Goal: Find specific page/section: Find specific page/section

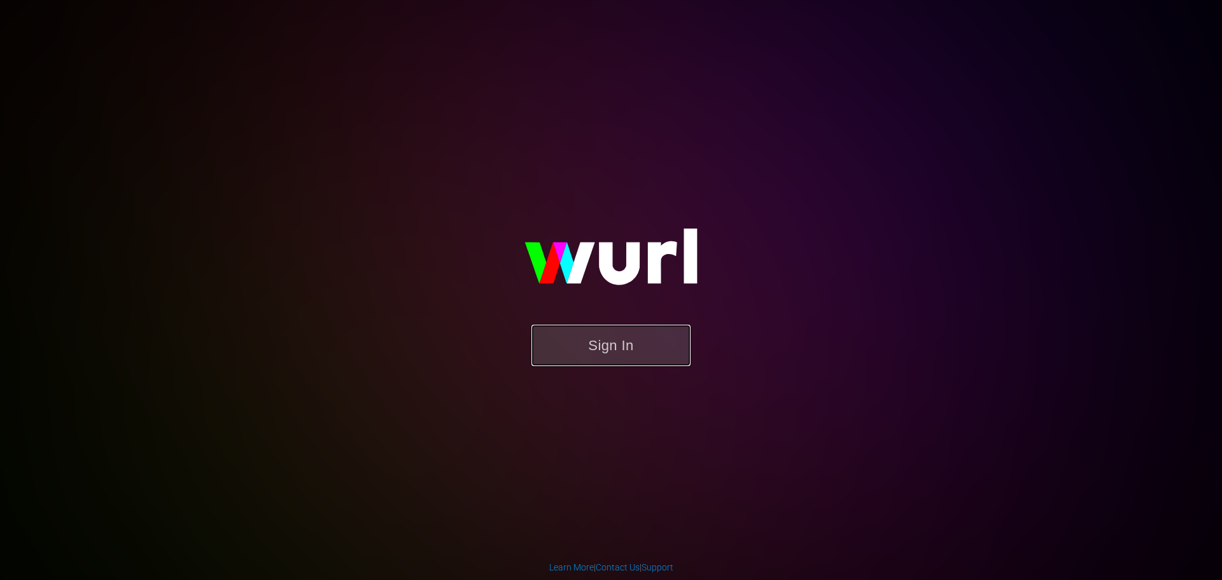
click at [643, 354] on button "Sign In" at bounding box center [610, 345] width 159 height 41
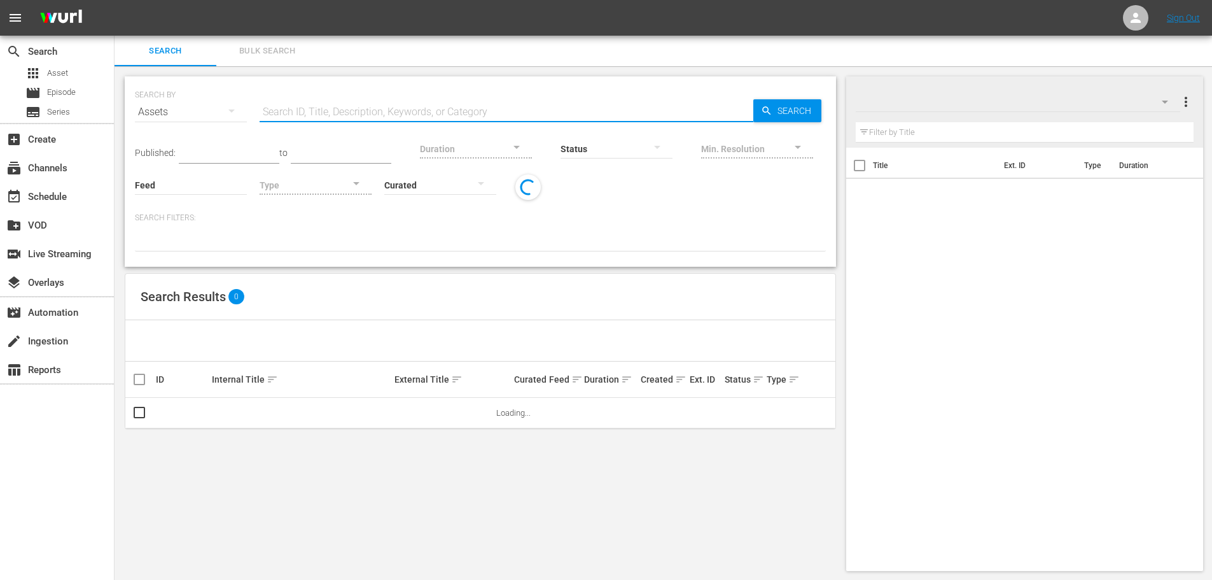
click at [318, 106] on input "text" at bounding box center [507, 112] width 494 height 31
type input "chaika"
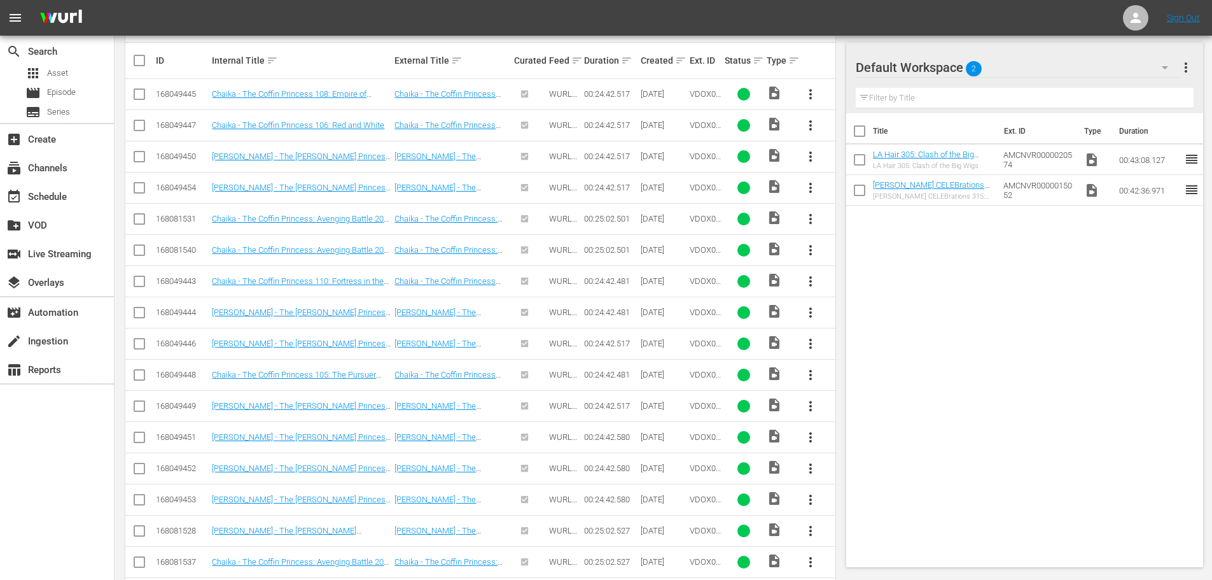
scroll to position [496, 0]
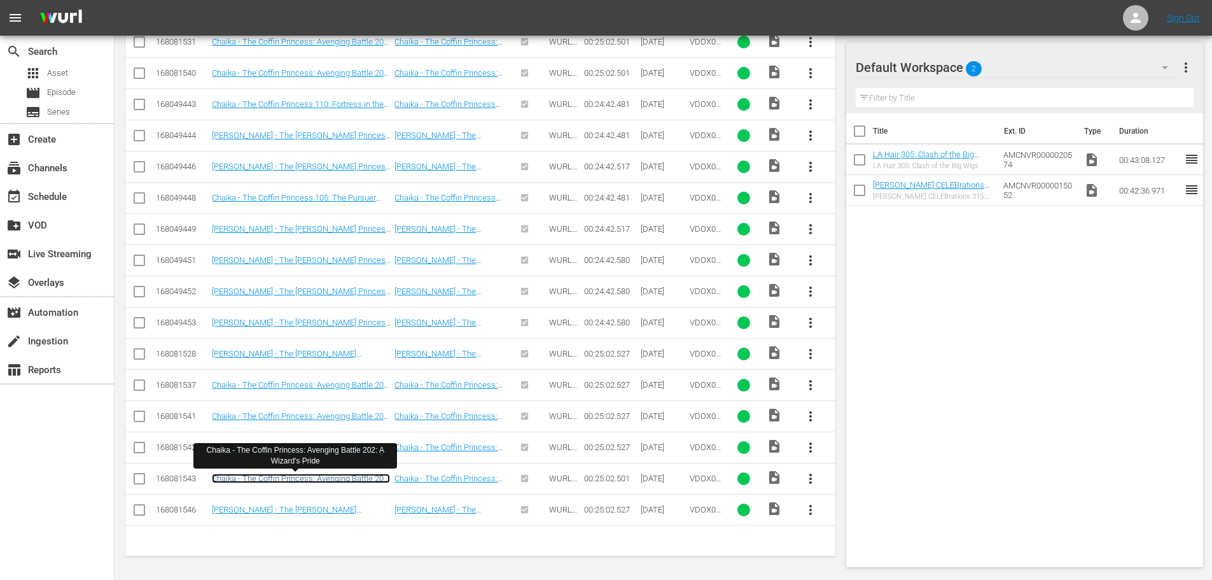
click at [365, 478] on link "Chaika - The Coffin Princess: Avenging Battle 202: A Wizard's Pride" at bounding box center [301, 482] width 178 height 19
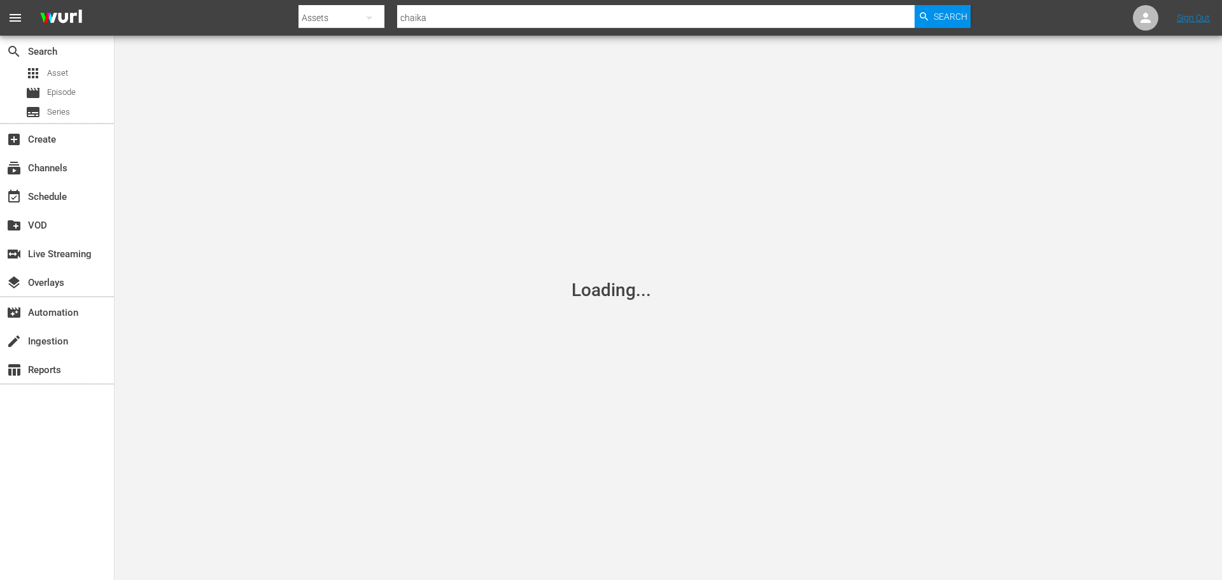
click at [1121, 337] on div "Loading..." at bounding box center [611, 290] width 1222 height 580
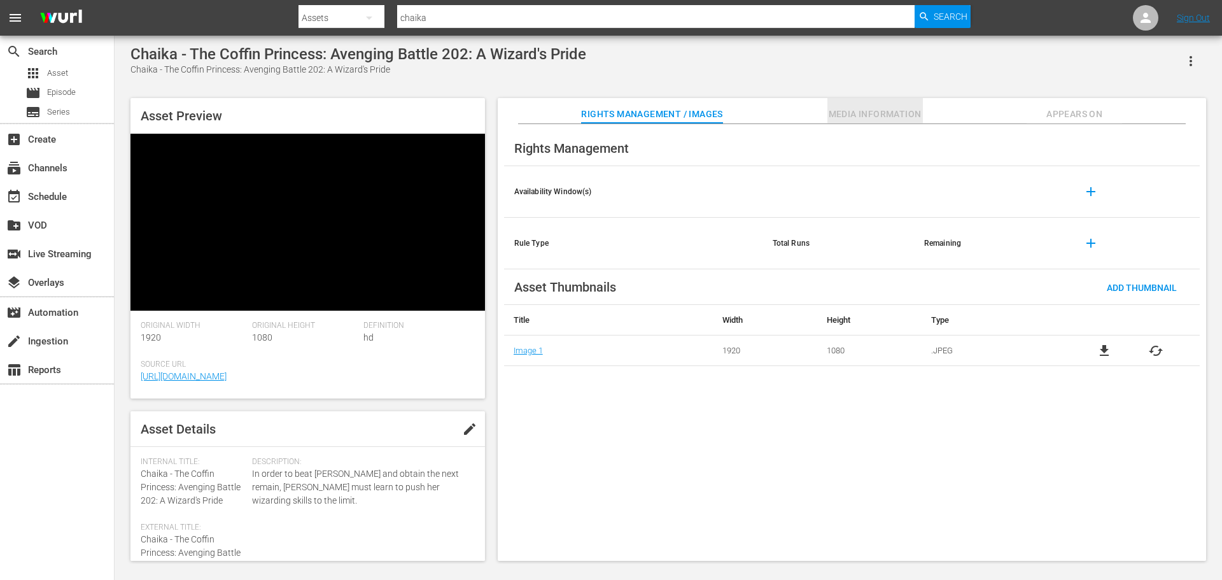
click at [830, 110] on span "Media Information" at bounding box center [874, 114] width 95 height 16
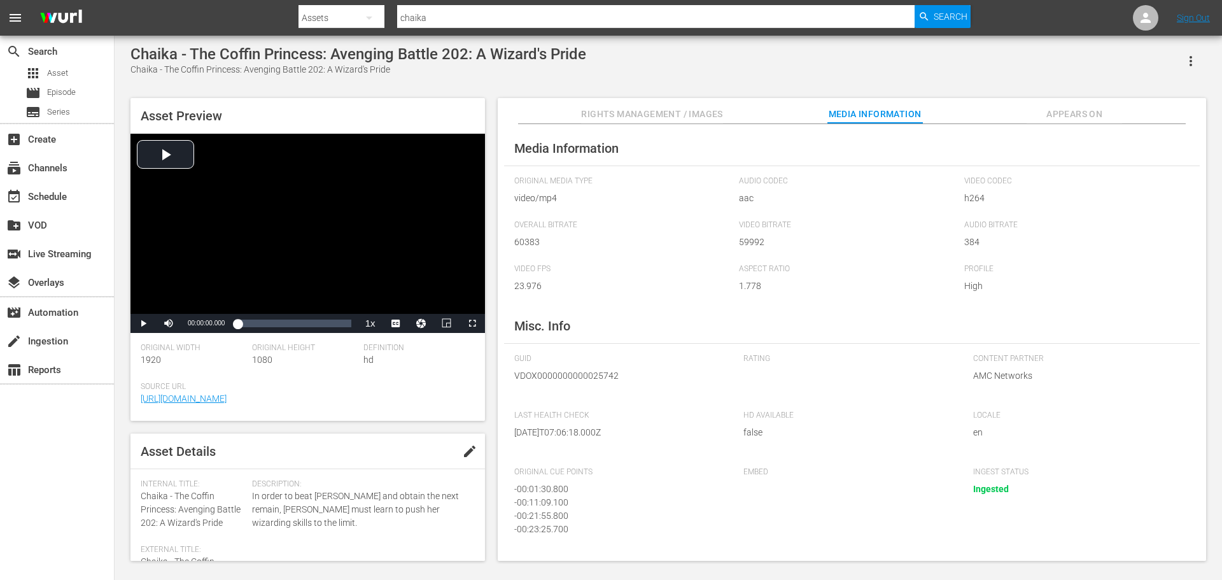
click at [767, 375] on div "Rating" at bounding box center [851, 376] width 216 height 44
click at [750, 363] on span "Rating" at bounding box center [848, 359] width 210 height 10
click at [750, 362] on span "Rating" at bounding box center [848, 359] width 210 height 10
click at [59, 117] on span "Series" at bounding box center [58, 112] width 23 height 13
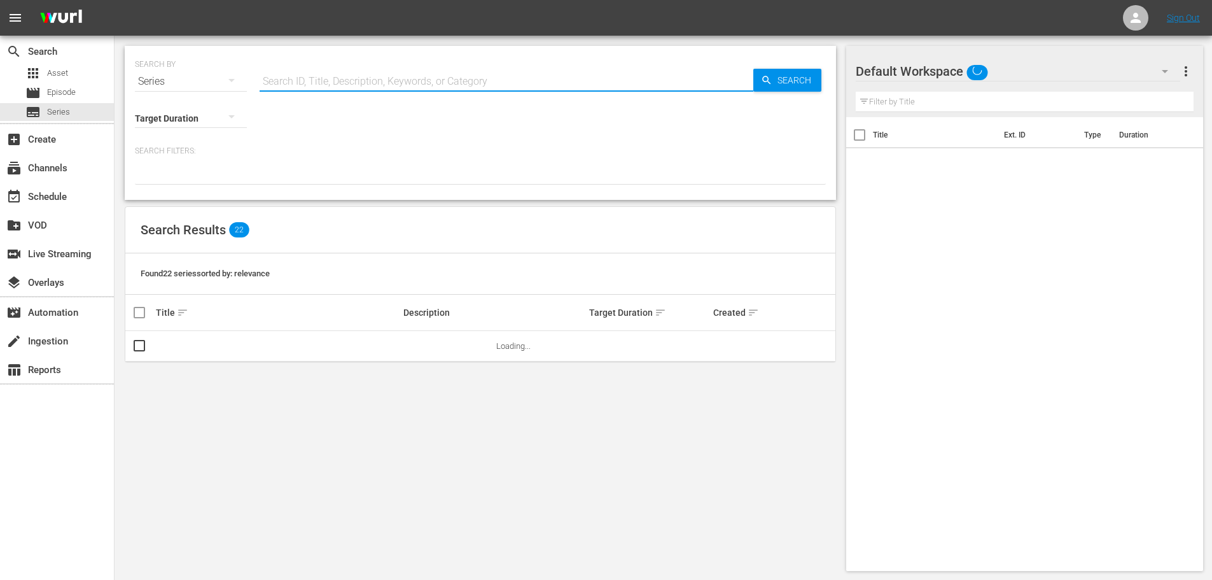
drag, startPoint x: 346, startPoint y: 93, endPoint x: 338, endPoint y: 85, distance: 11.3
click at [345, 90] on input "text" at bounding box center [507, 81] width 494 height 31
type input "chaika"
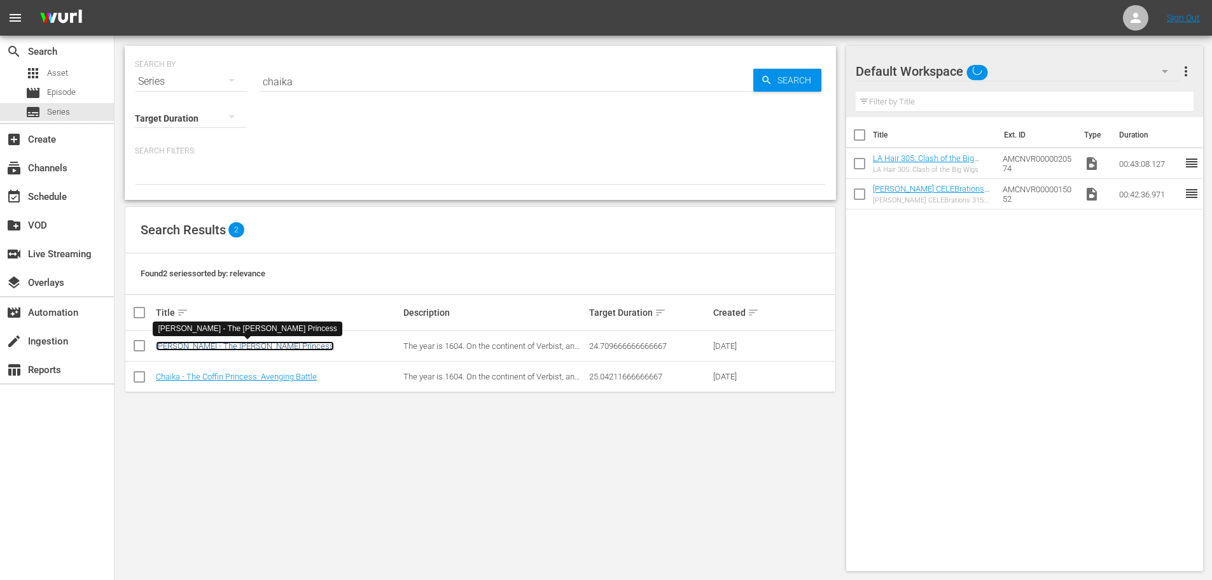
click at [240, 343] on link "[PERSON_NAME] - The [PERSON_NAME] Princess" at bounding box center [245, 346] width 178 height 10
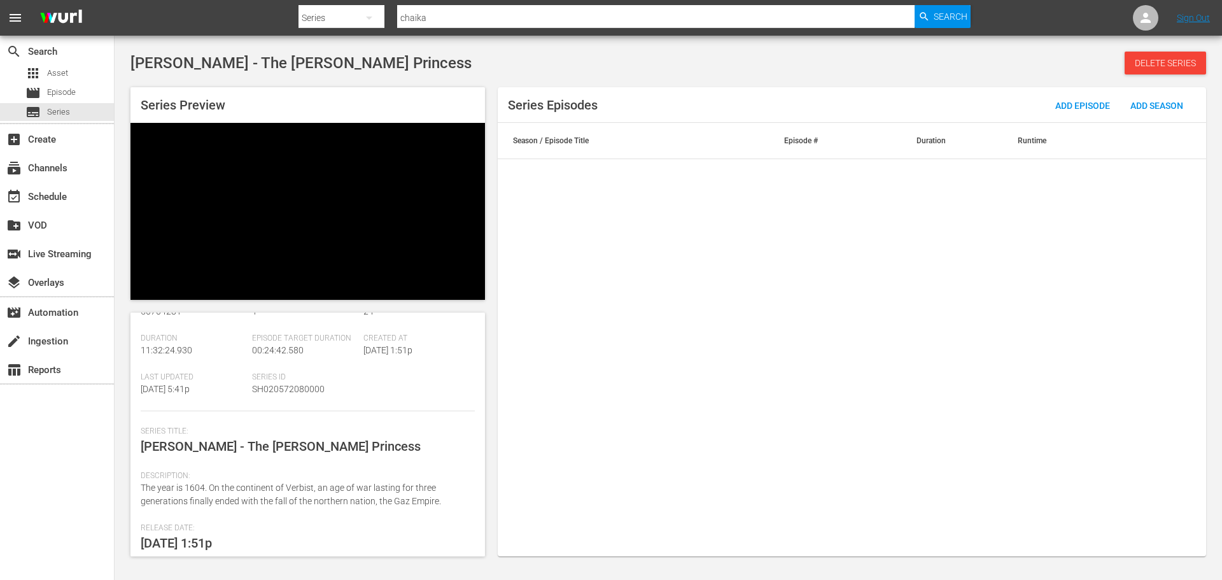
scroll to position [90, 0]
